Goal: Navigation & Orientation: Find specific page/section

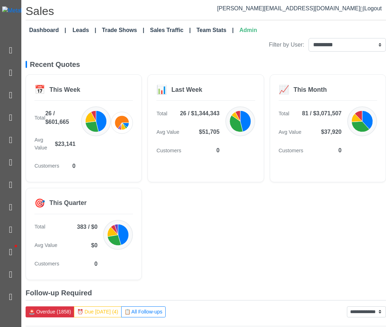
click at [259, 211] on div "📅 This Week Total 26 / $601,665 Avg Value $23,141 Customers 0 📊 Last Week Total…" at bounding box center [206, 176] width 361 height 205
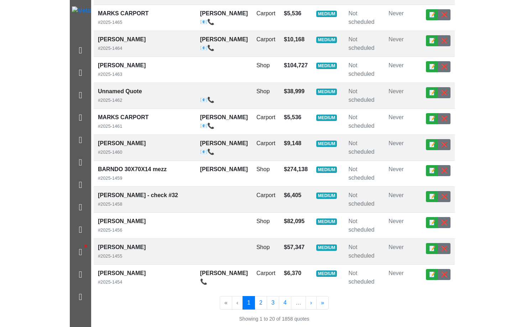
scroll to position [0, 2]
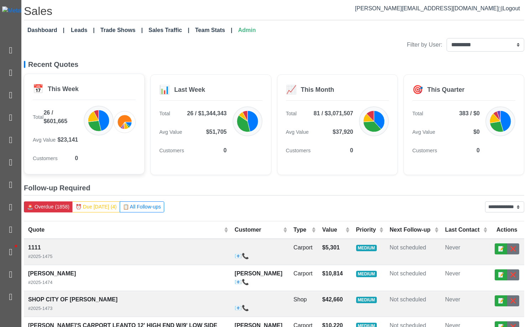
click at [121, 105] on div "📅 This Week Total 26 / $601,665 Avg Value $23,141 Customers 0" at bounding box center [84, 124] width 121 height 101
click at [37, 32] on link "Dashboard" at bounding box center [46, 30] width 43 height 14
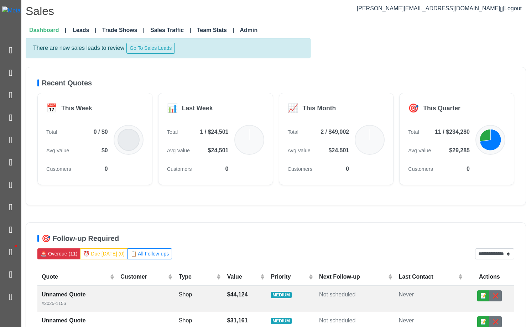
click at [121, 73] on div "Recent Quotes 📅 This Week Total 0 / $0 Avg Value $0 Customers 0 📊 Last Week Tot…" at bounding box center [276, 136] width 500 height 138
click at [350, 64] on div "**********" at bounding box center [276, 313] width 500 height 551
click at [243, 24] on link "Admin" at bounding box center [248, 30] width 23 height 14
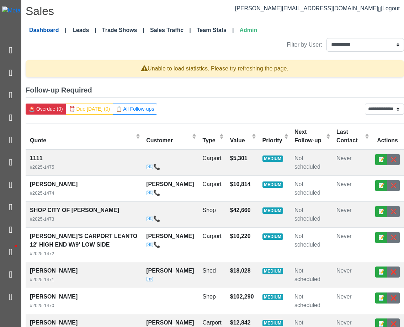
click at [48, 24] on link "Dashboard" at bounding box center [47, 30] width 43 height 14
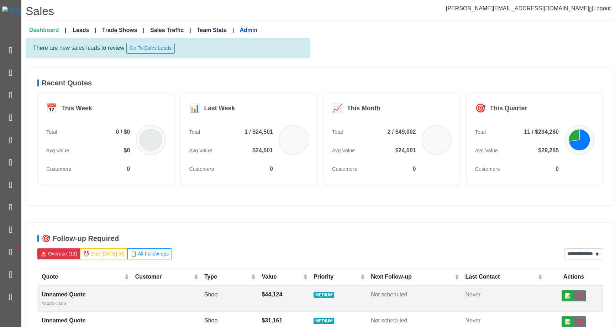
click at [237, 32] on link "Admin" at bounding box center [248, 30] width 23 height 14
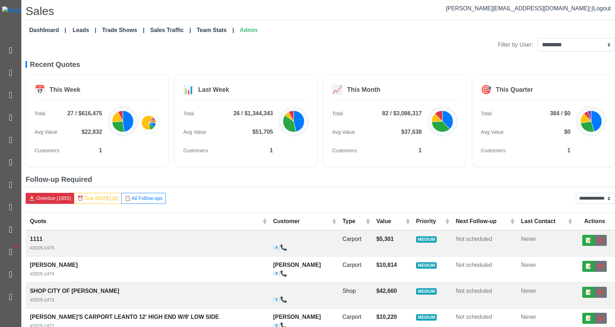
click at [243, 30] on link "Admin" at bounding box center [248, 30] width 23 height 14
click at [58, 28] on link "Dashboard" at bounding box center [47, 30] width 43 height 14
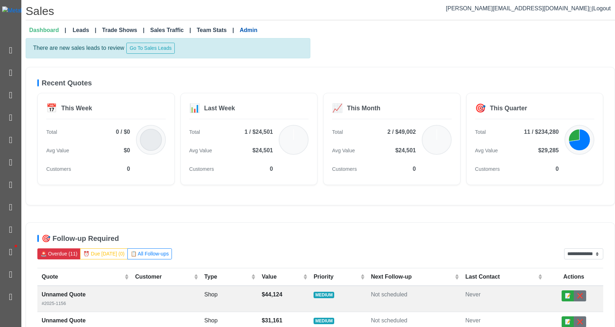
click at [239, 30] on link "Admin" at bounding box center [248, 30] width 23 height 14
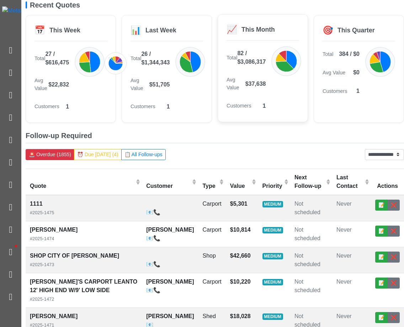
scroll to position [59, 0]
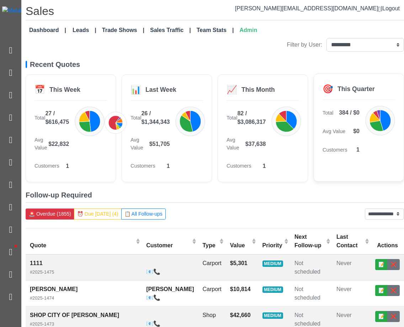
click at [364, 167] on div "🎯 This Quarter Total 384 / $0 Avg Value $0 Customers 1" at bounding box center [359, 127] width 90 height 107
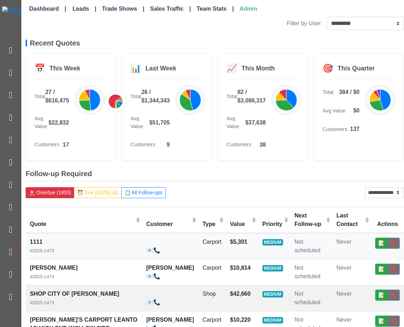
scroll to position [31, 0]
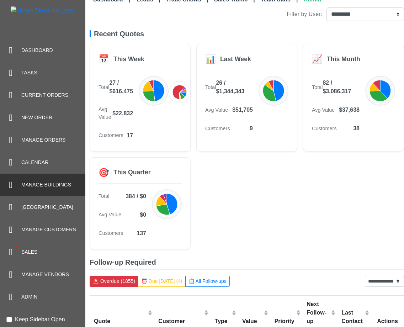
click at [36, 189] on div "Manage Buildings" at bounding box center [42, 185] width 85 height 22
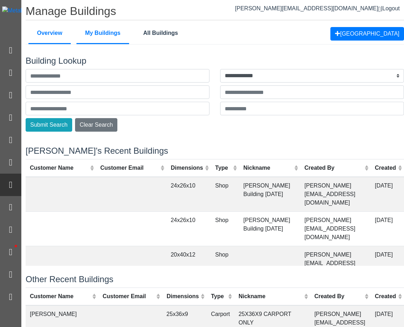
click at [111, 35] on link "My Buildings" at bounding box center [102, 33] width 53 height 21
select select "**"
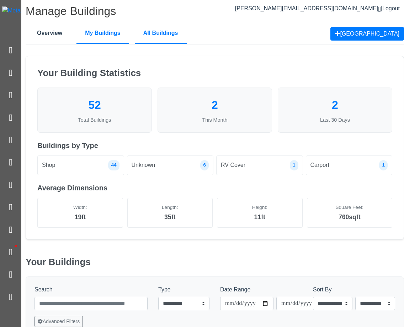
click at [159, 26] on link "All Buildings" at bounding box center [161, 33] width 52 height 21
select select "**"
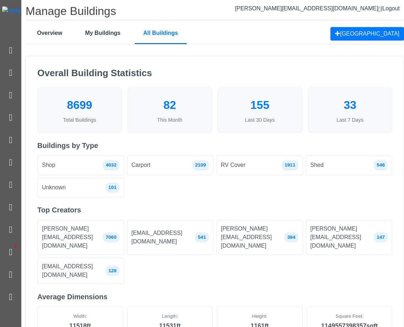
click at [191, 165] on div "Carport 2109" at bounding box center [170, 164] width 87 height 19
click at [121, 163] on div "Shop 4032" at bounding box center [80, 164] width 87 height 19
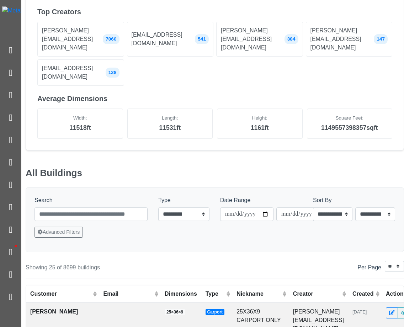
scroll to position [313, 0]
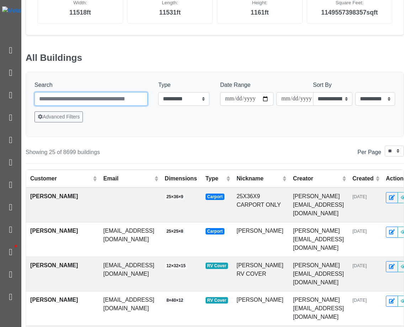
click at [80, 92] on input "Search" at bounding box center [91, 99] width 113 height 14
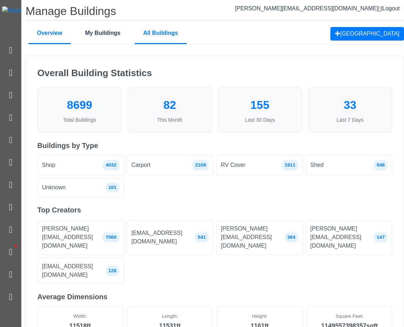
click at [53, 25] on link "Overview" at bounding box center [49, 33] width 42 height 21
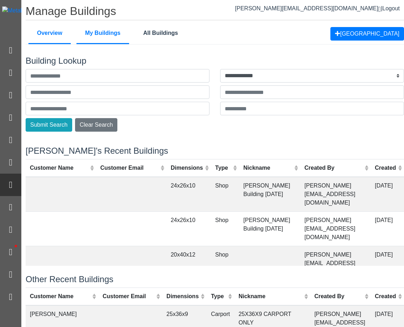
click at [98, 33] on link "My Buildings" at bounding box center [102, 33] width 53 height 21
select select "**"
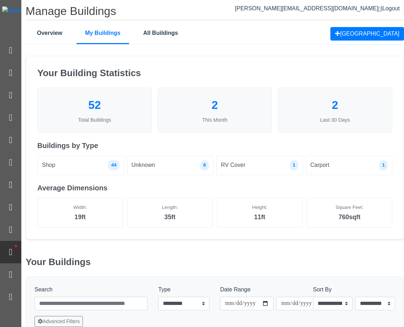
click at [12, 251] on span "•" at bounding box center [16, 245] width 18 height 23
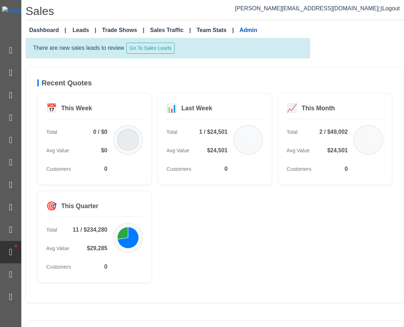
click at [241, 31] on link "Admin" at bounding box center [248, 30] width 23 height 14
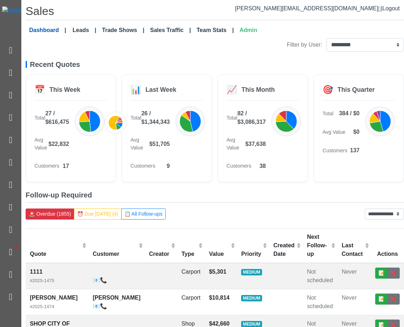
click at [46, 30] on link "Dashboard" at bounding box center [47, 30] width 43 height 14
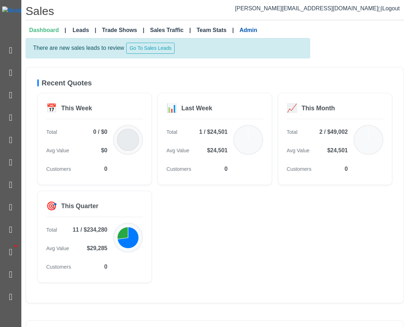
click at [244, 31] on link "Admin" at bounding box center [248, 30] width 23 height 14
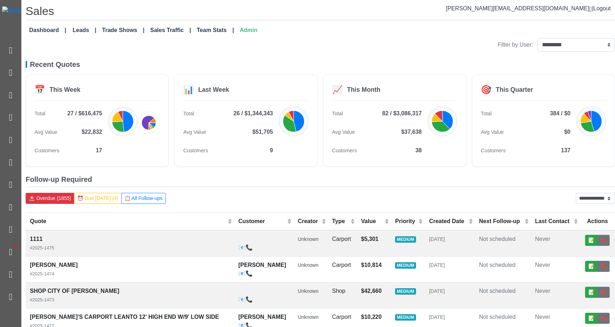
click at [51, 30] on link "Dashboard" at bounding box center [47, 30] width 43 height 14
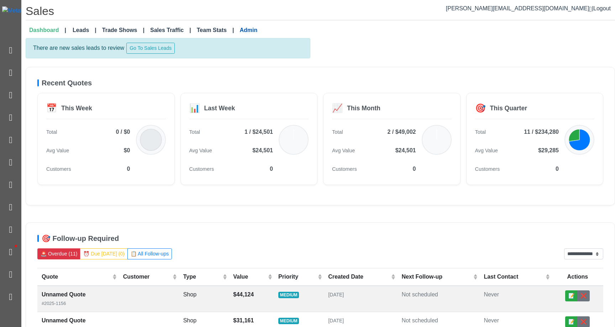
click at [241, 31] on link "Admin" at bounding box center [248, 30] width 23 height 14
